Goal: Check status: Check status

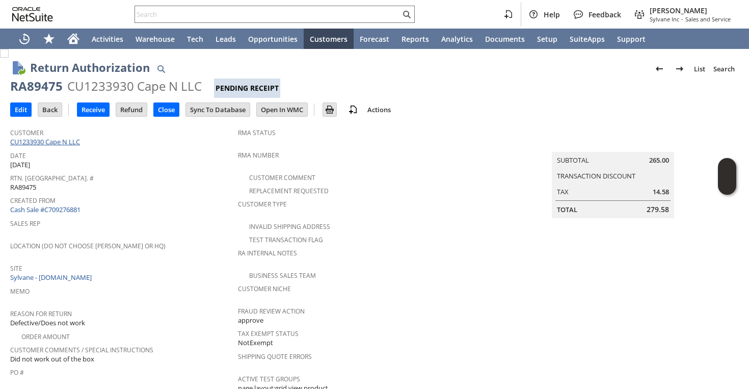
click at [61, 143] on link "CU1233930 Cape N LLC" at bounding box center [46, 141] width 72 height 9
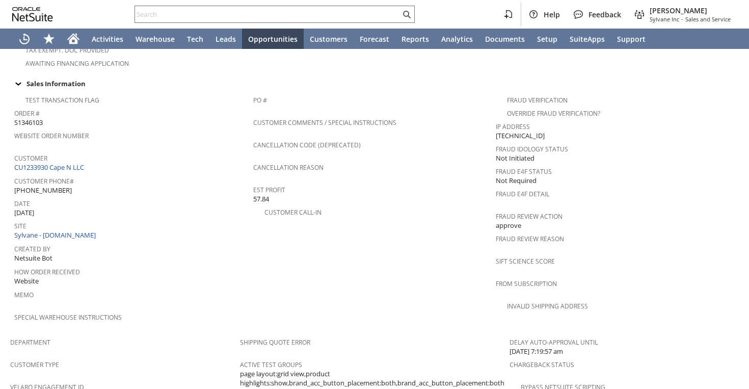
scroll to position [644, 0]
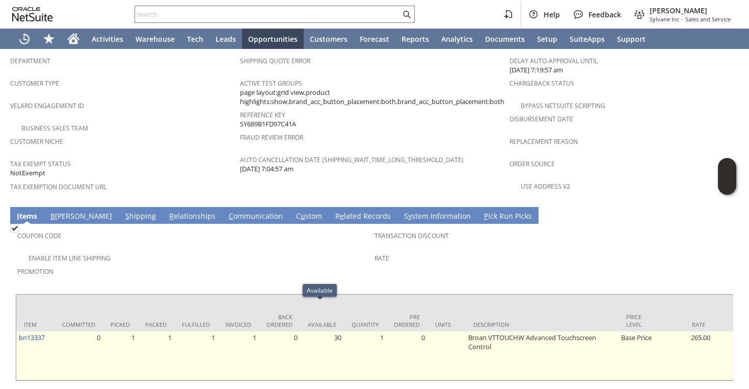
click at [317, 331] on td "30" at bounding box center [322, 355] width 44 height 49
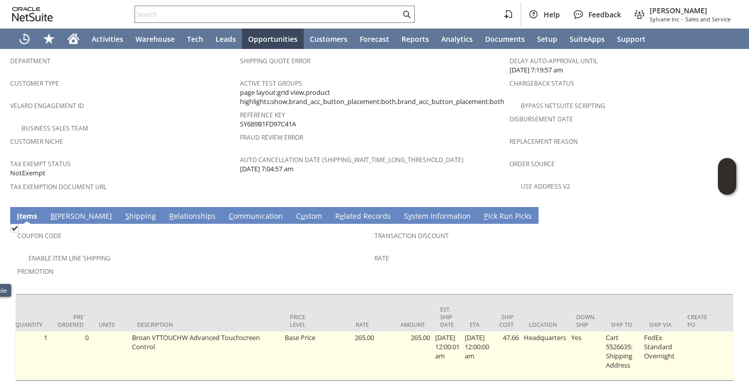
scroll to position [0, 338]
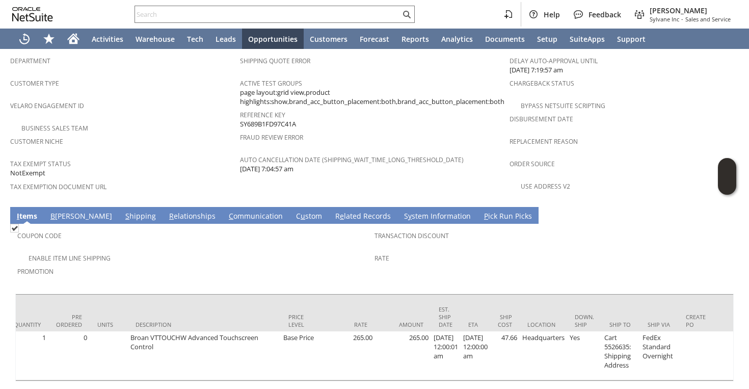
click at [238, 264] on span "Promotion" at bounding box center [193, 270] width 352 height 12
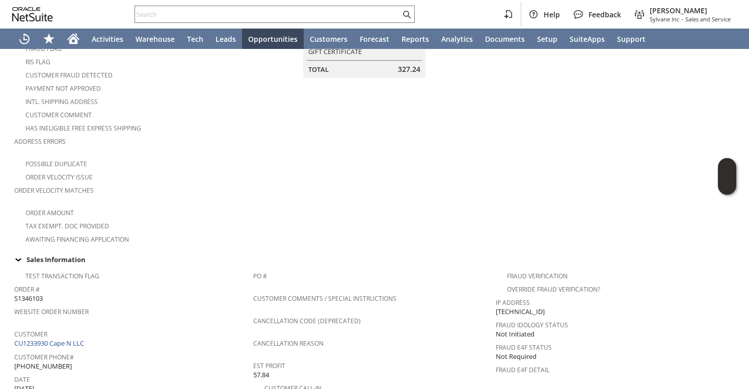
scroll to position [221, 0]
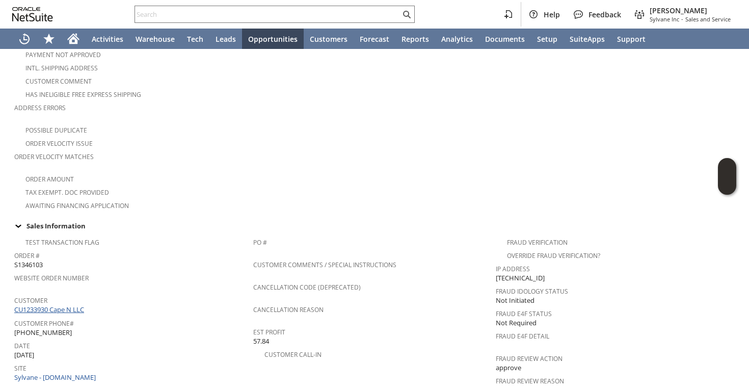
click at [81, 305] on link "CU1233930 Cape N LLC" at bounding box center [50, 309] width 72 height 9
